Goal: Navigation & Orientation: Understand site structure

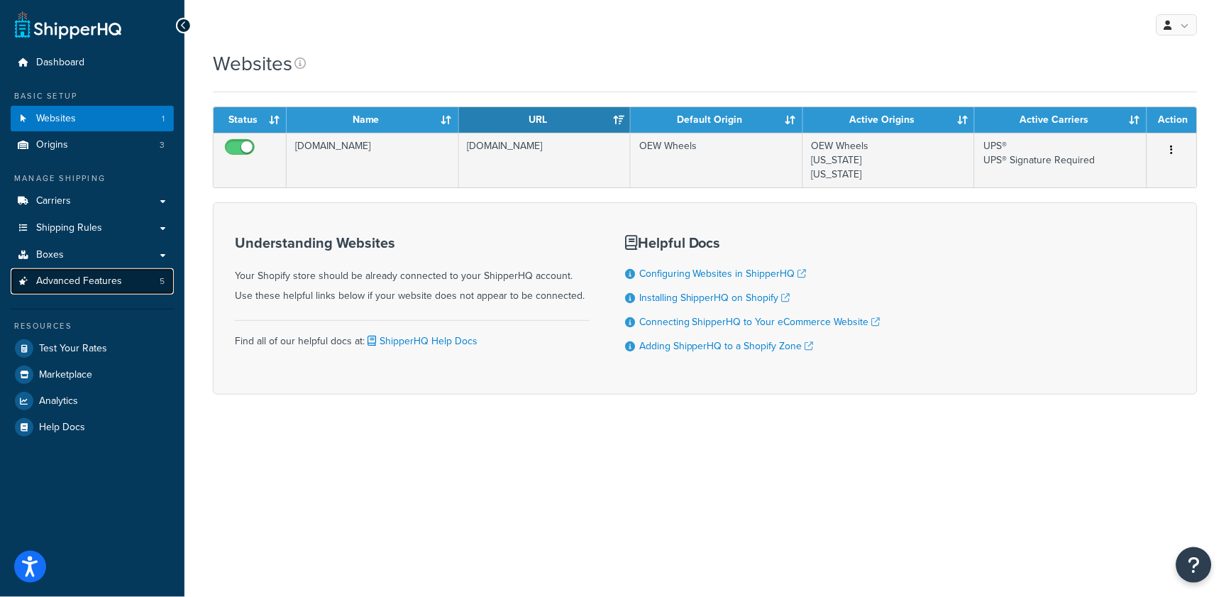
click at [120, 286] on span "Advanced Features" at bounding box center [79, 281] width 86 height 12
click at [119, 262] on link "Boxes" at bounding box center [92, 255] width 163 height 26
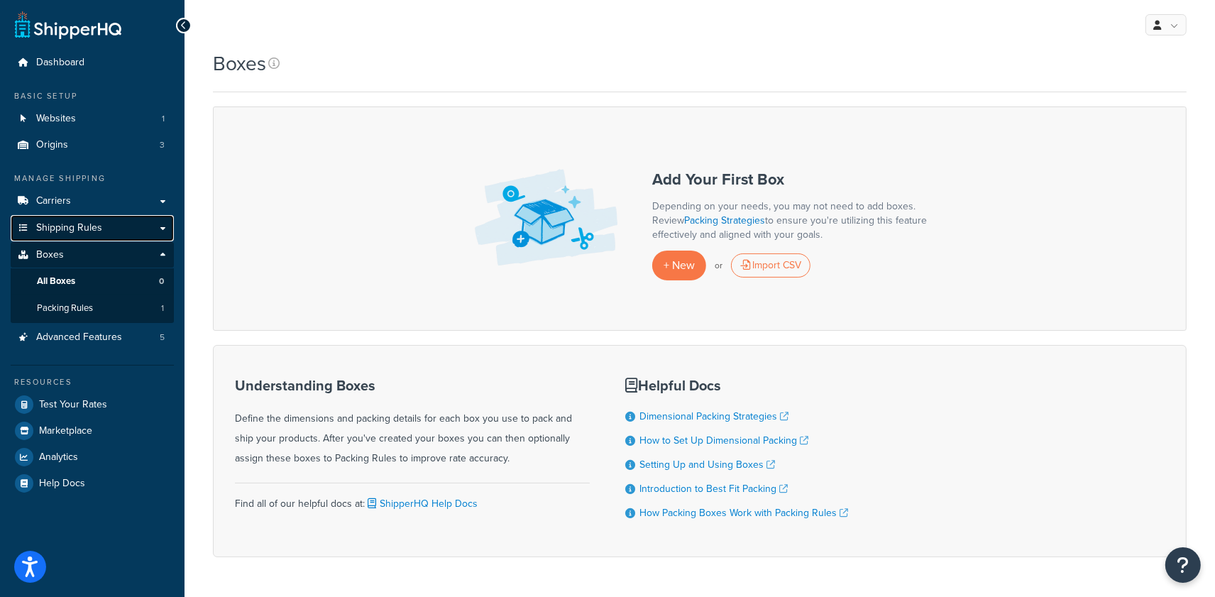
click at [107, 228] on link "Shipping Rules" at bounding box center [92, 228] width 163 height 26
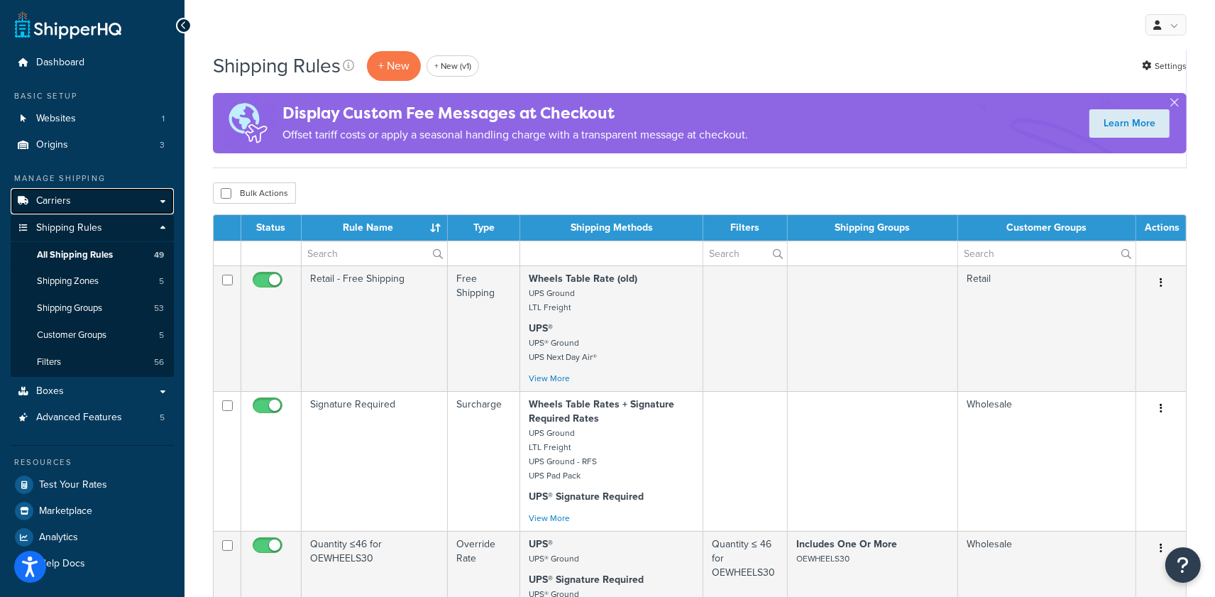
click at [106, 191] on link "Carriers" at bounding box center [92, 201] width 163 height 26
